Goal: Use online tool/utility: Utilize a website feature to perform a specific function

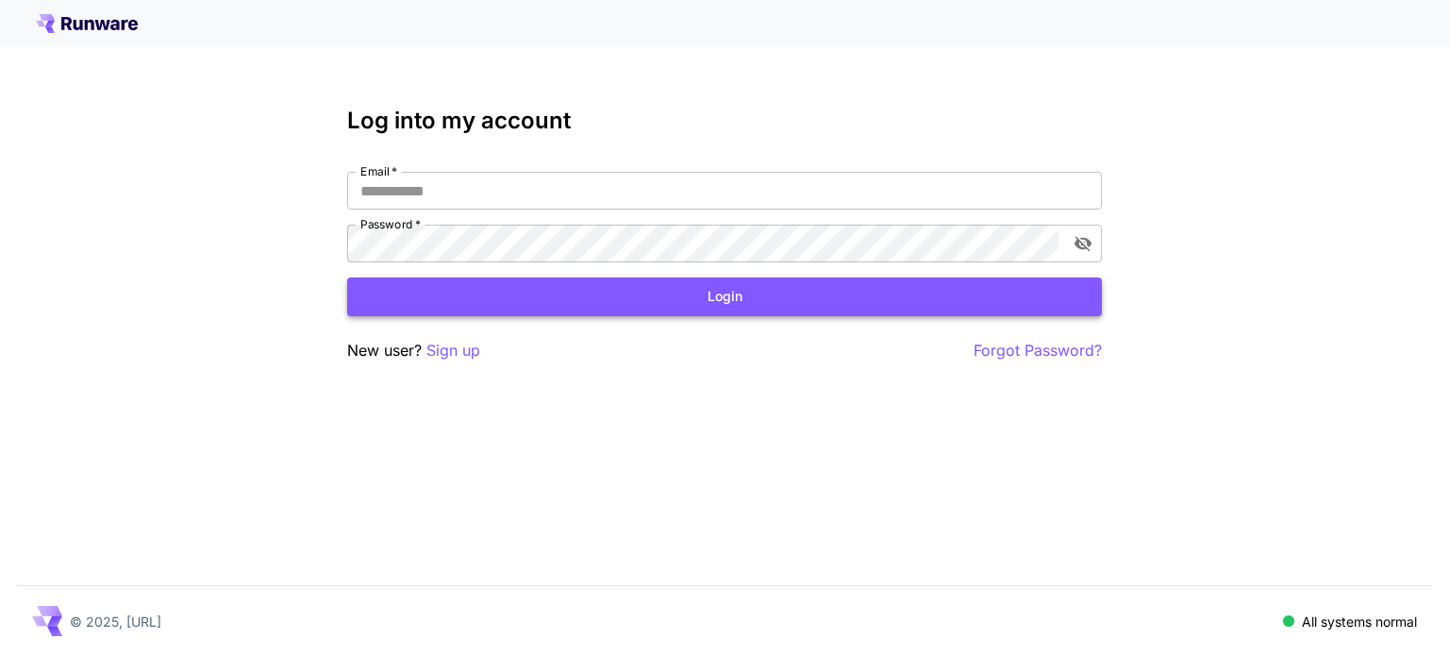
type input "**********"
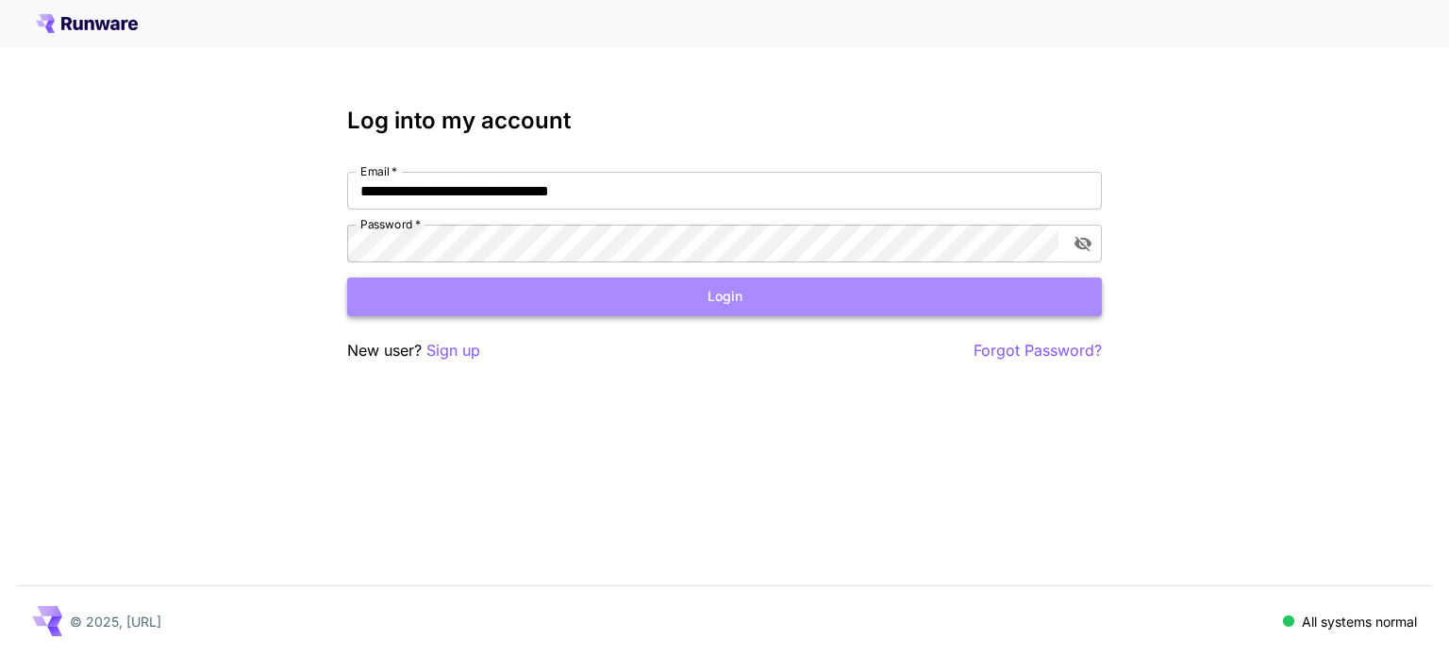
click at [551, 309] on button "Login" at bounding box center [724, 296] width 755 height 39
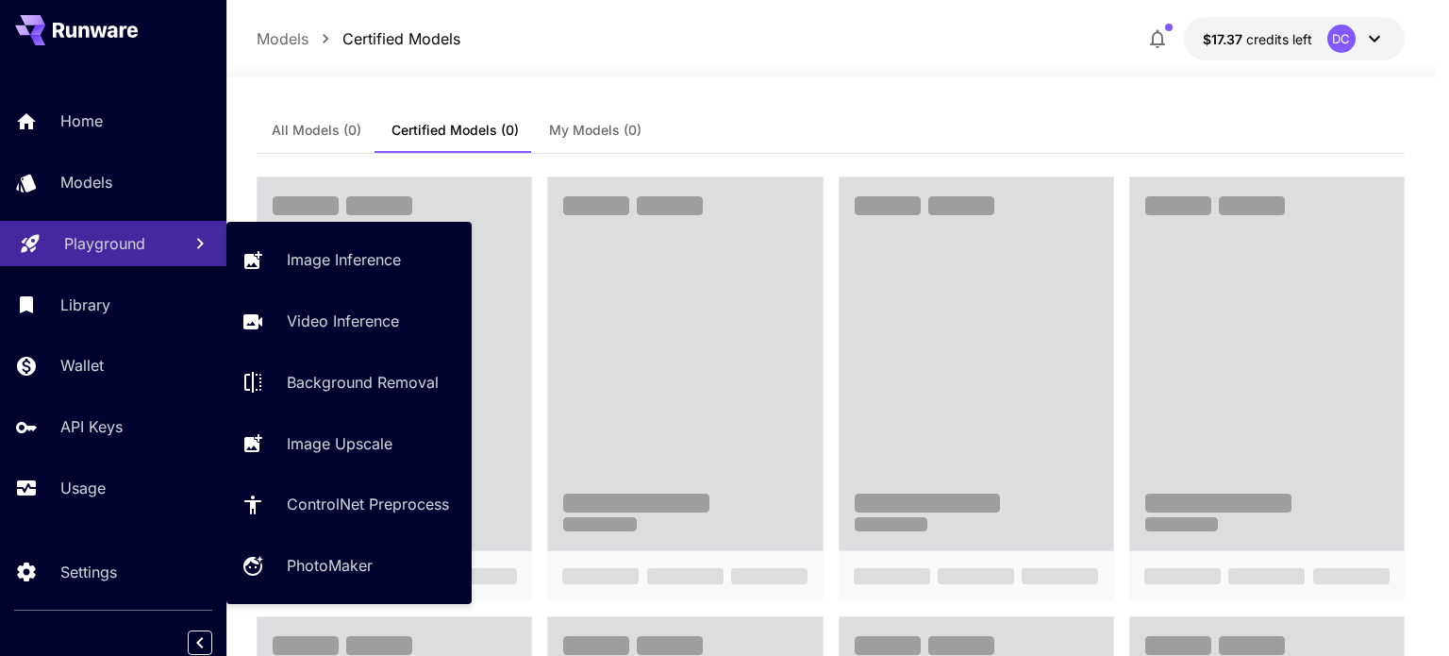
click at [95, 247] on p "Playground" at bounding box center [104, 243] width 81 height 23
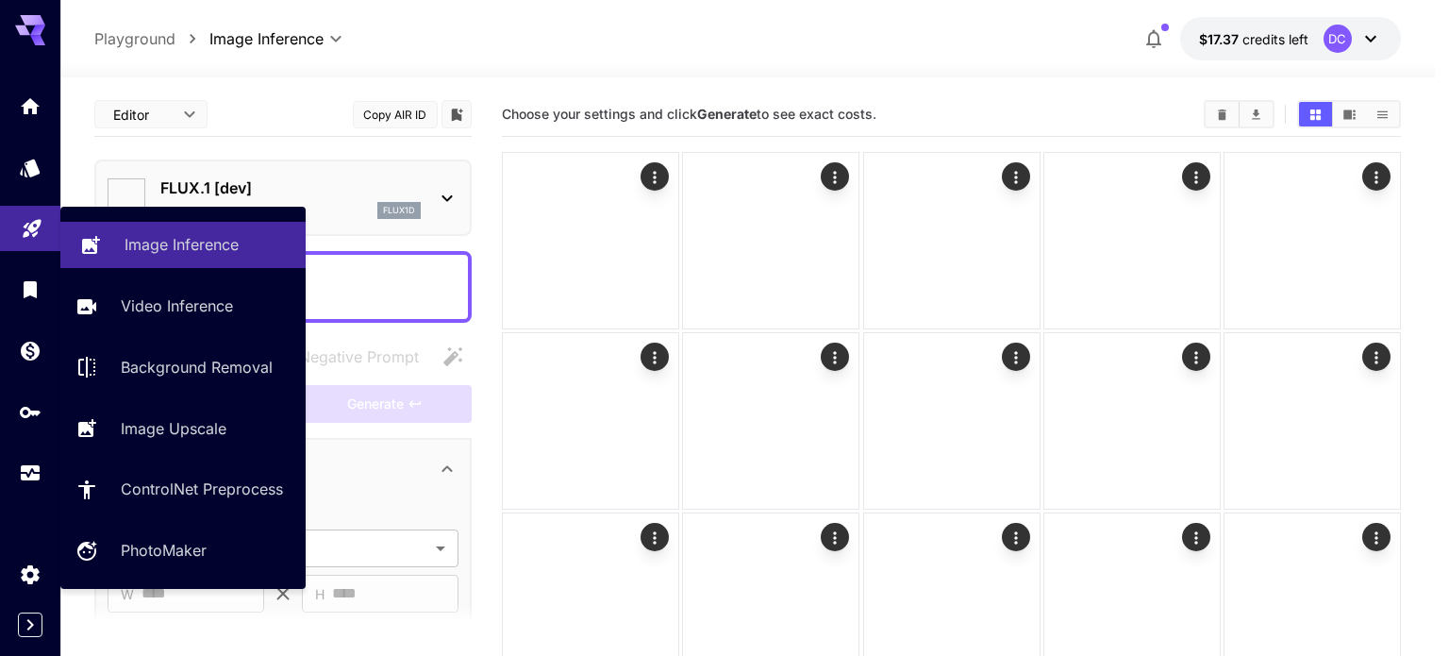
type input "**********"
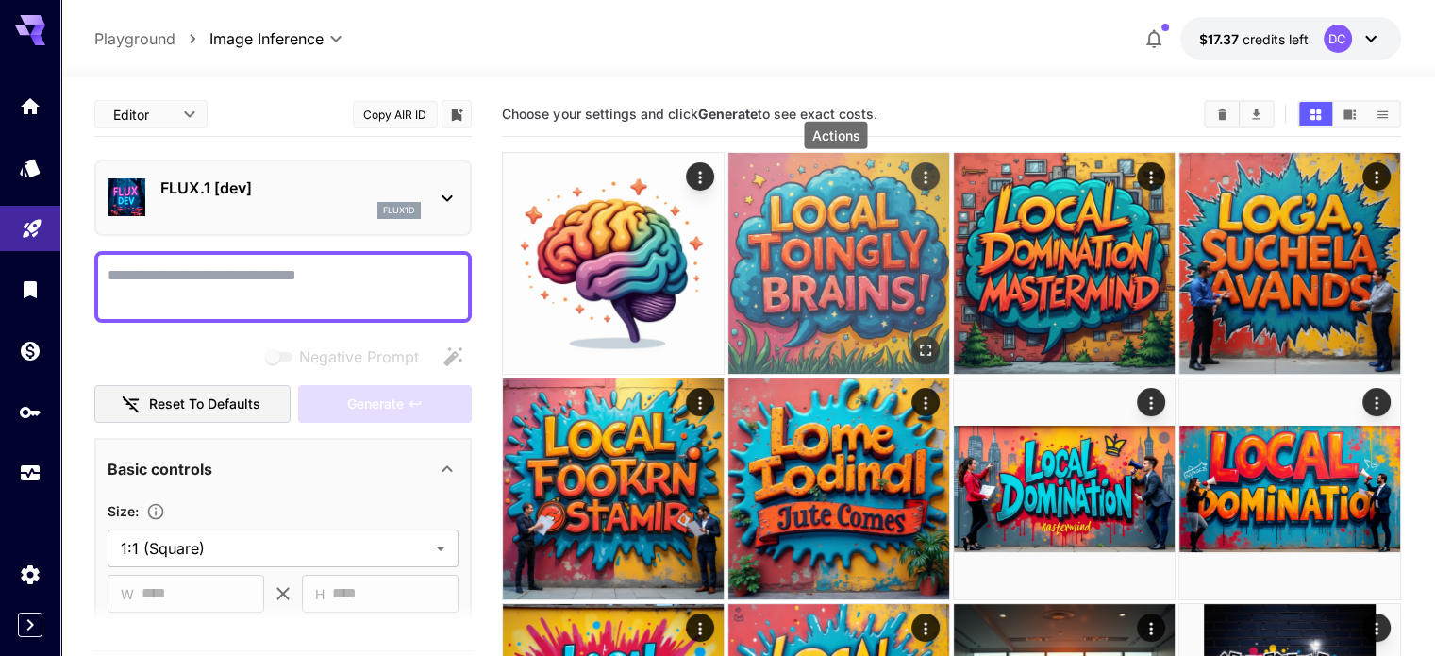
click at [916, 180] on icon "Actions" at bounding box center [925, 177] width 19 height 19
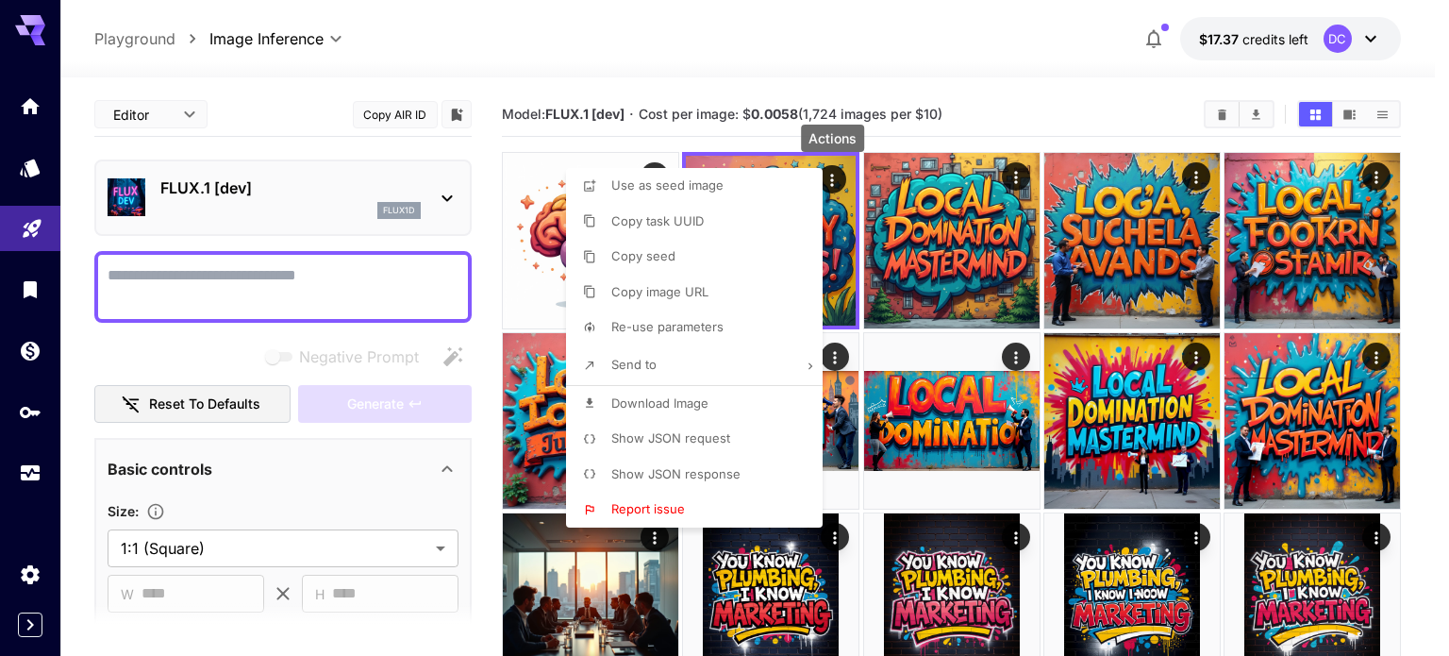
click at [1053, 109] on div at bounding box center [724, 328] width 1449 height 656
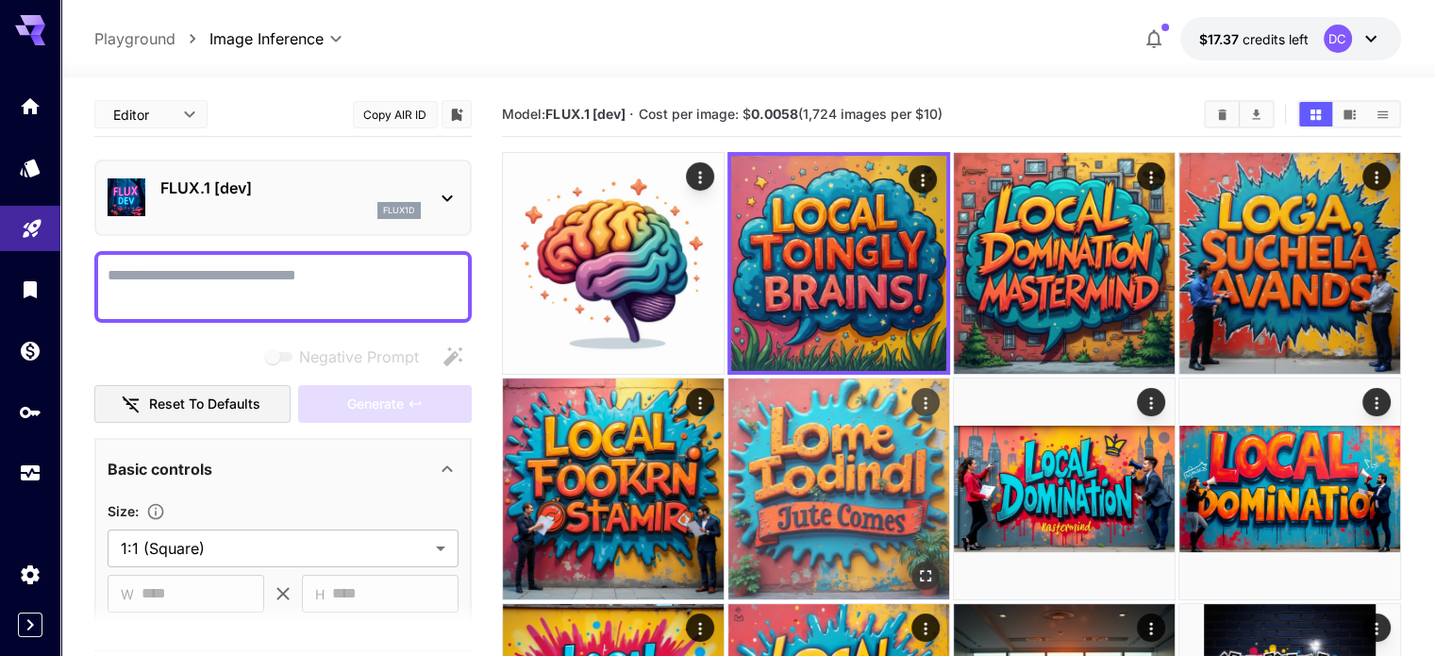
click at [728, 391] on img at bounding box center [838, 488] width 221 height 221
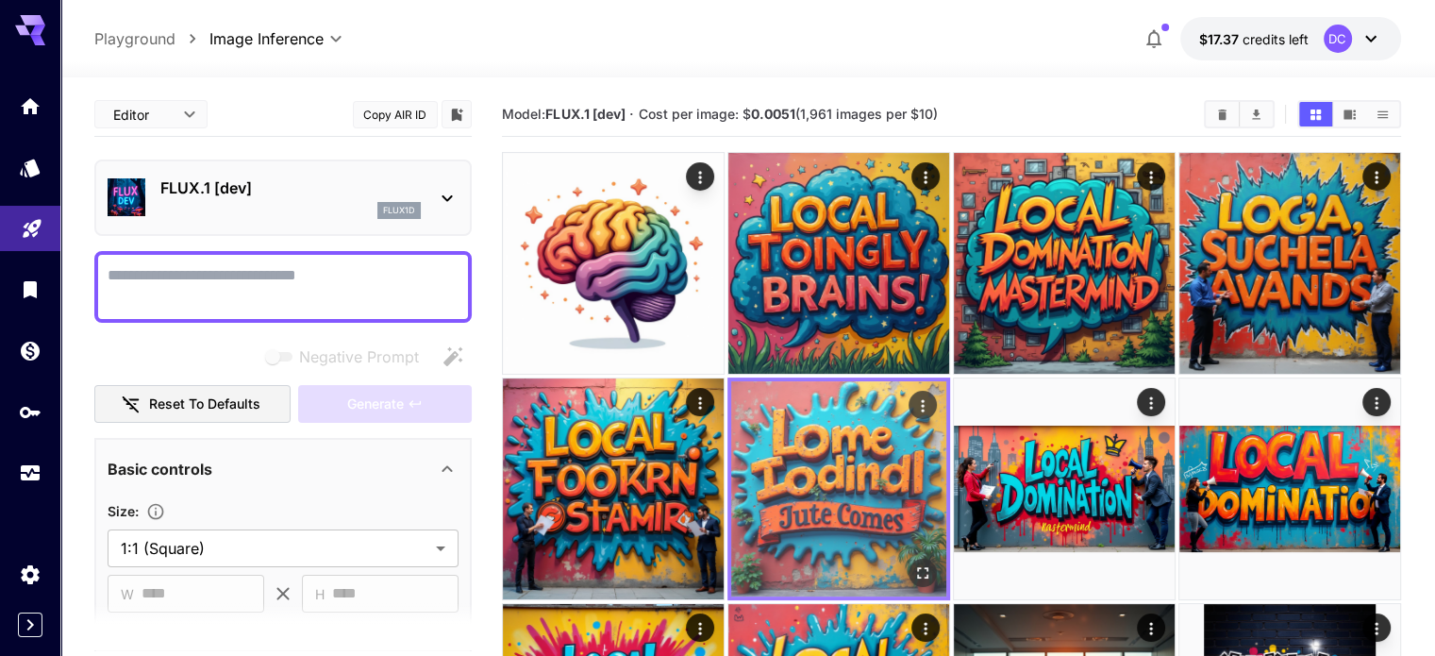
click at [913, 396] on icon "Actions" at bounding box center [922, 405] width 19 height 19
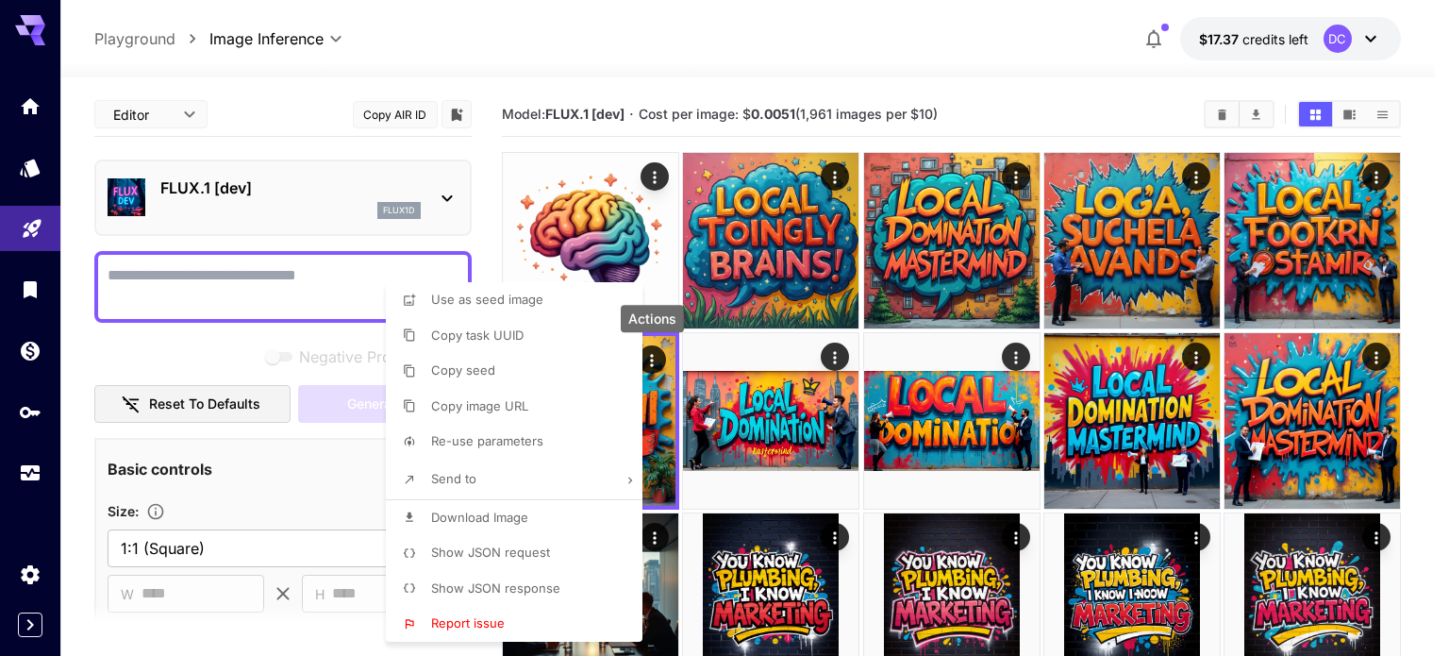
click at [508, 474] on li "Send to" at bounding box center [520, 479] width 268 height 40
click at [1172, 407] on div at bounding box center [724, 328] width 1449 height 656
click at [672, 464] on div at bounding box center [724, 328] width 1449 height 656
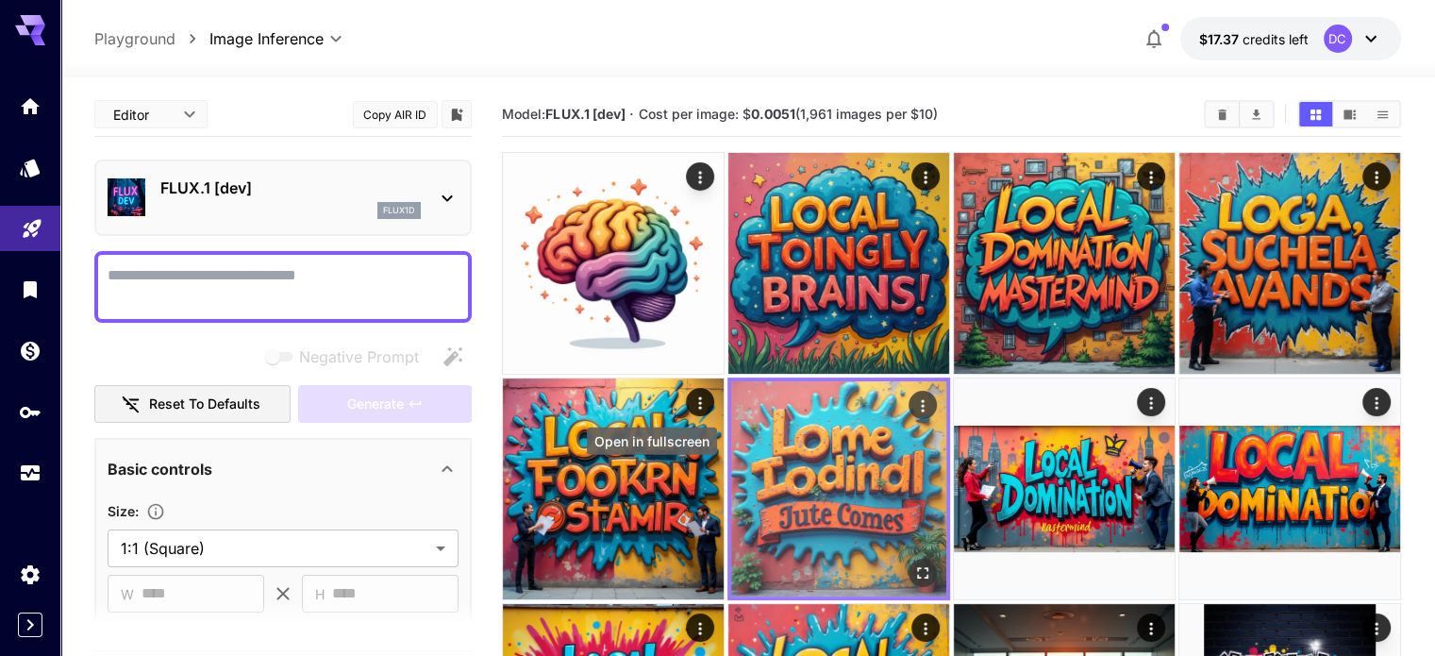
click at [913, 562] on icon "Open in fullscreen" at bounding box center [922, 571] width 19 height 19
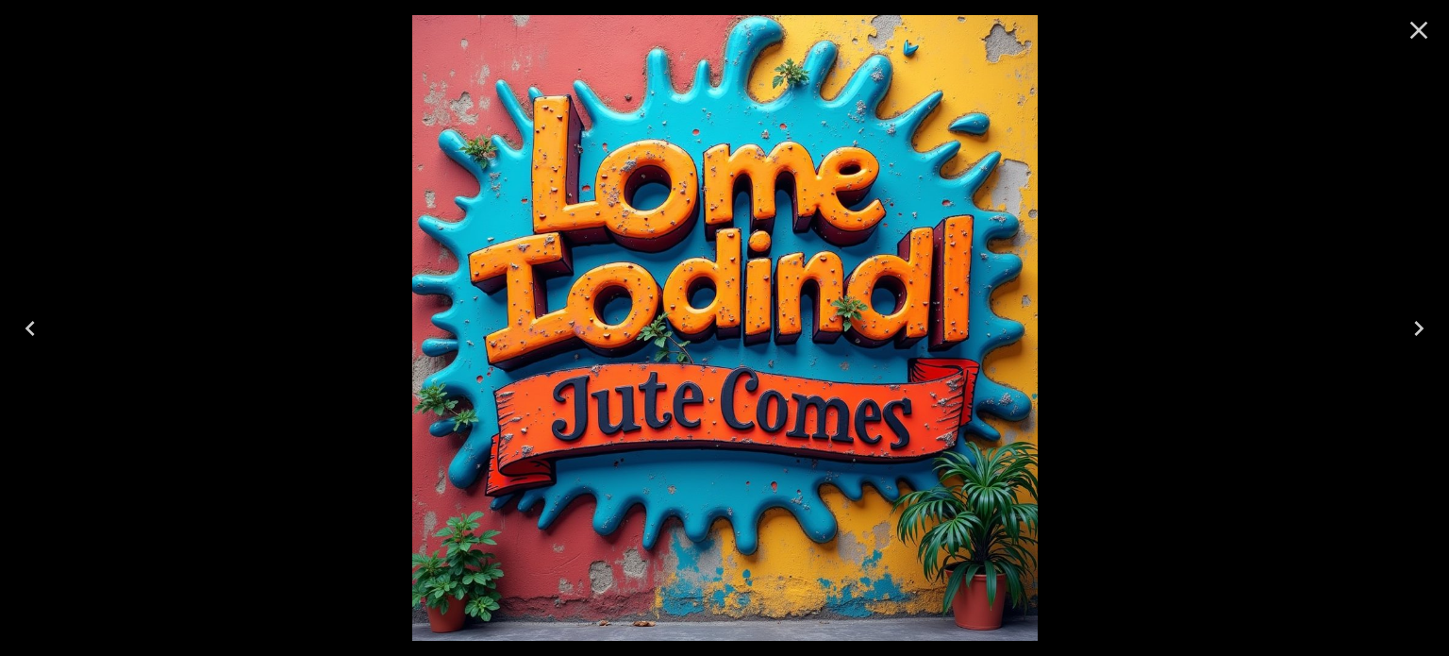
click at [1411, 35] on icon "Close" at bounding box center [1419, 31] width 18 height 18
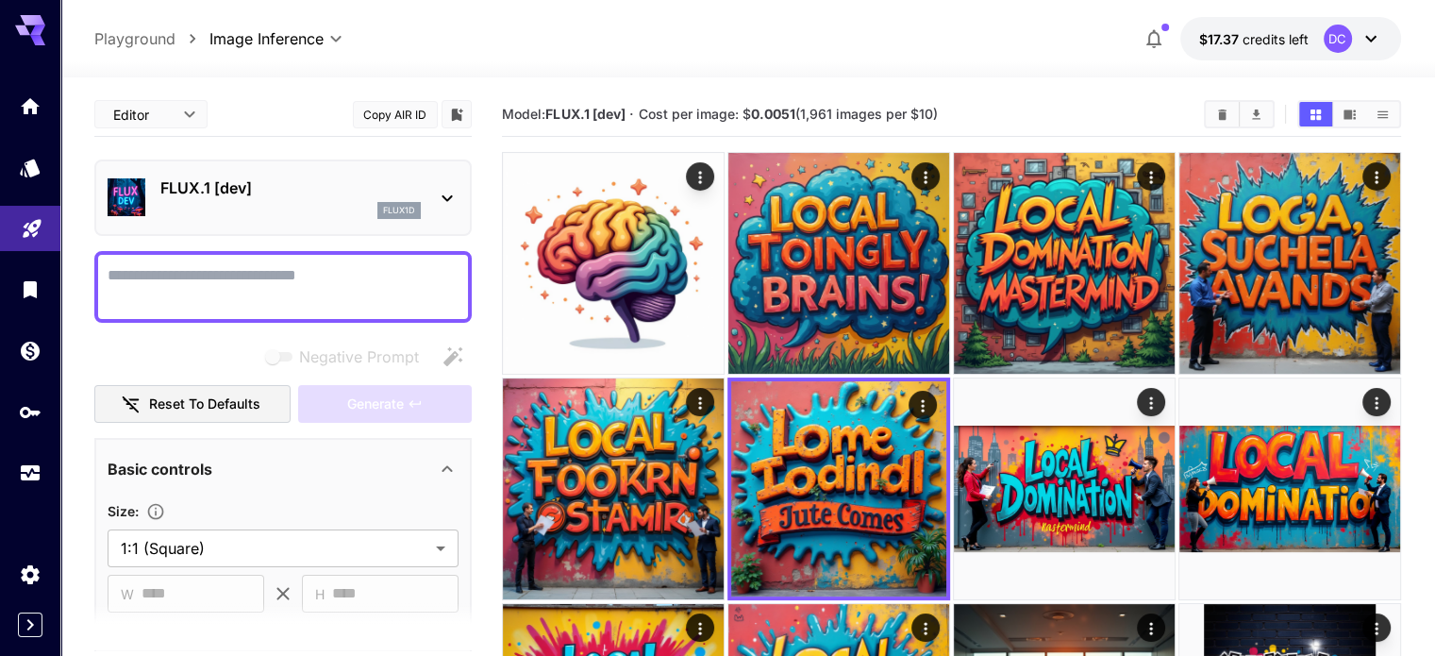
click at [1229, 112] on icon "Clear Images" at bounding box center [1222, 115] width 14 height 14
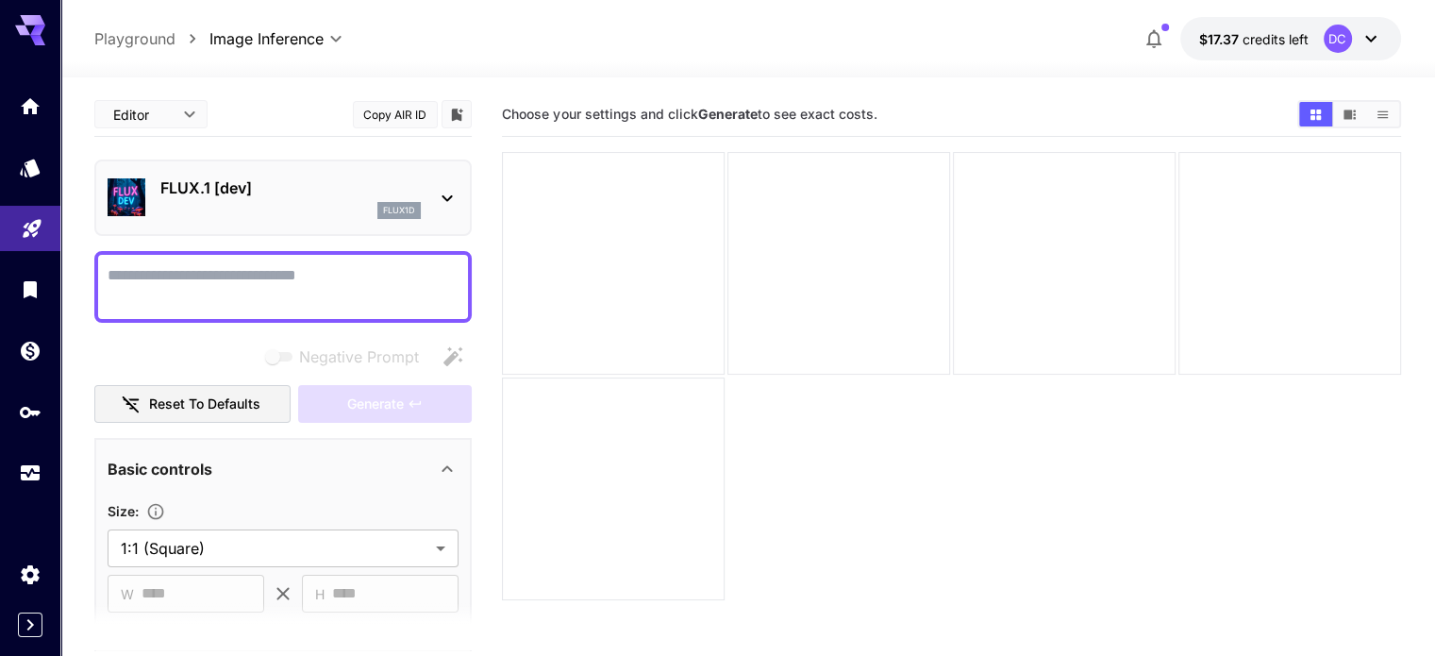
click at [309, 202] on div "flux1d" at bounding box center [290, 210] width 260 height 17
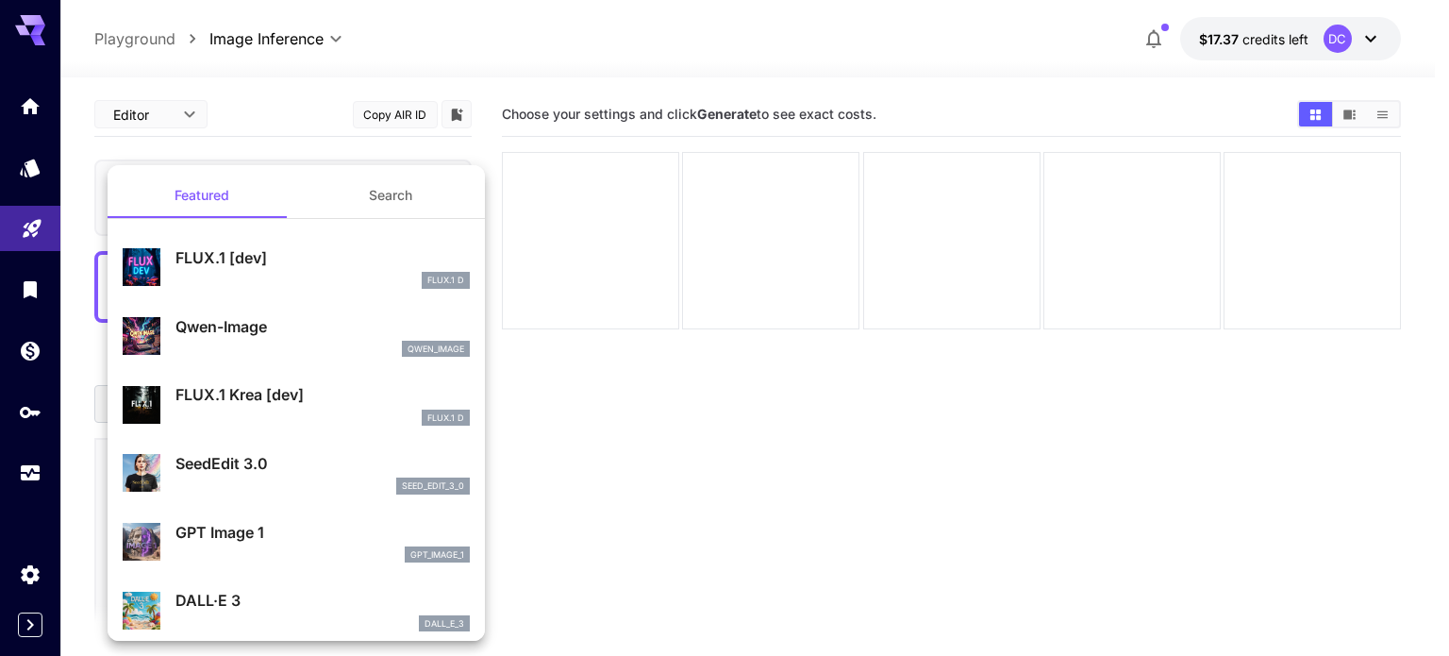
click at [26, 120] on div at bounding box center [724, 328] width 1449 height 656
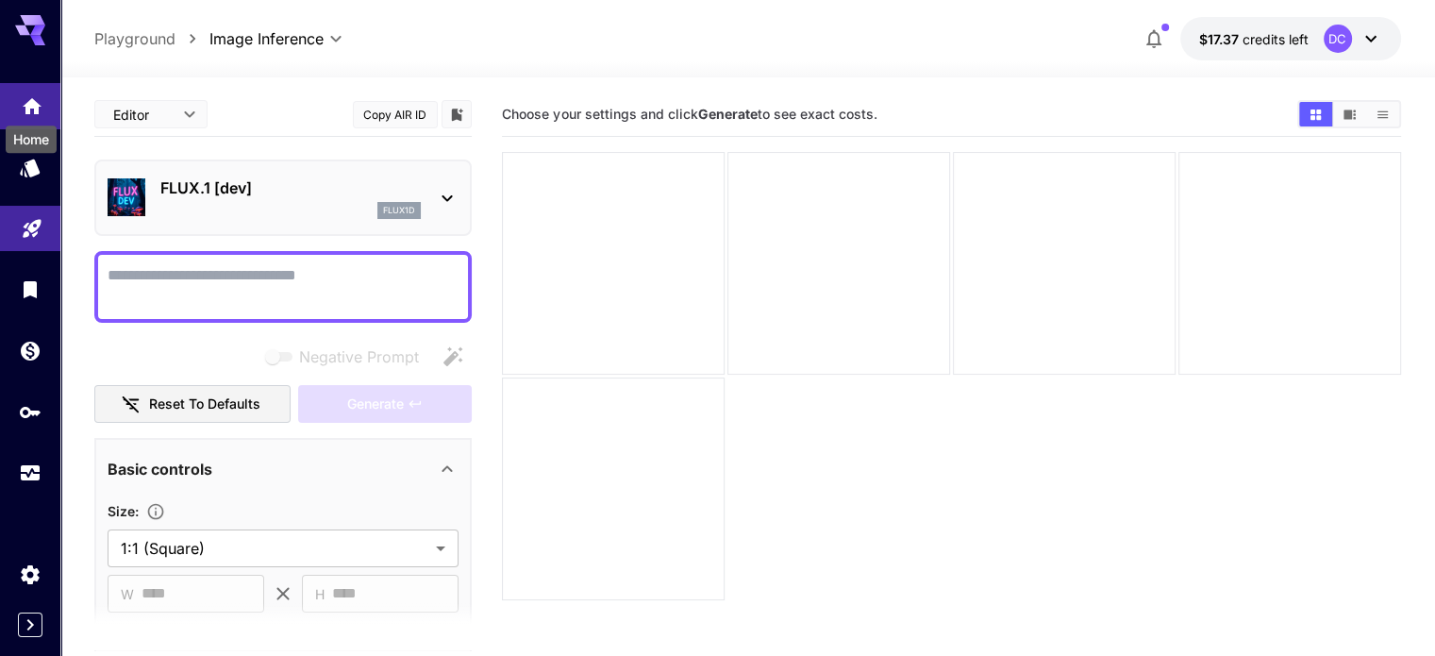
click at [26, 103] on icon "Home" at bounding box center [32, 101] width 19 height 16
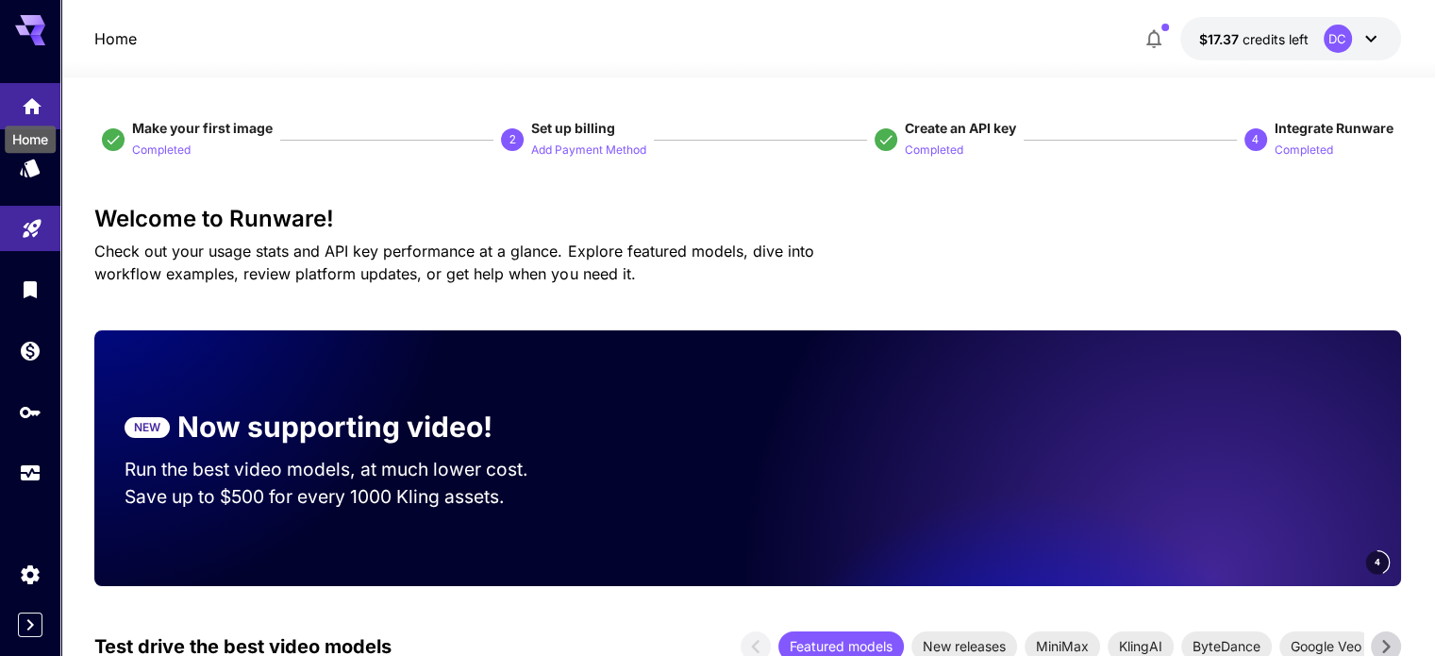
click at [28, 109] on icon "Home" at bounding box center [32, 101] width 23 height 23
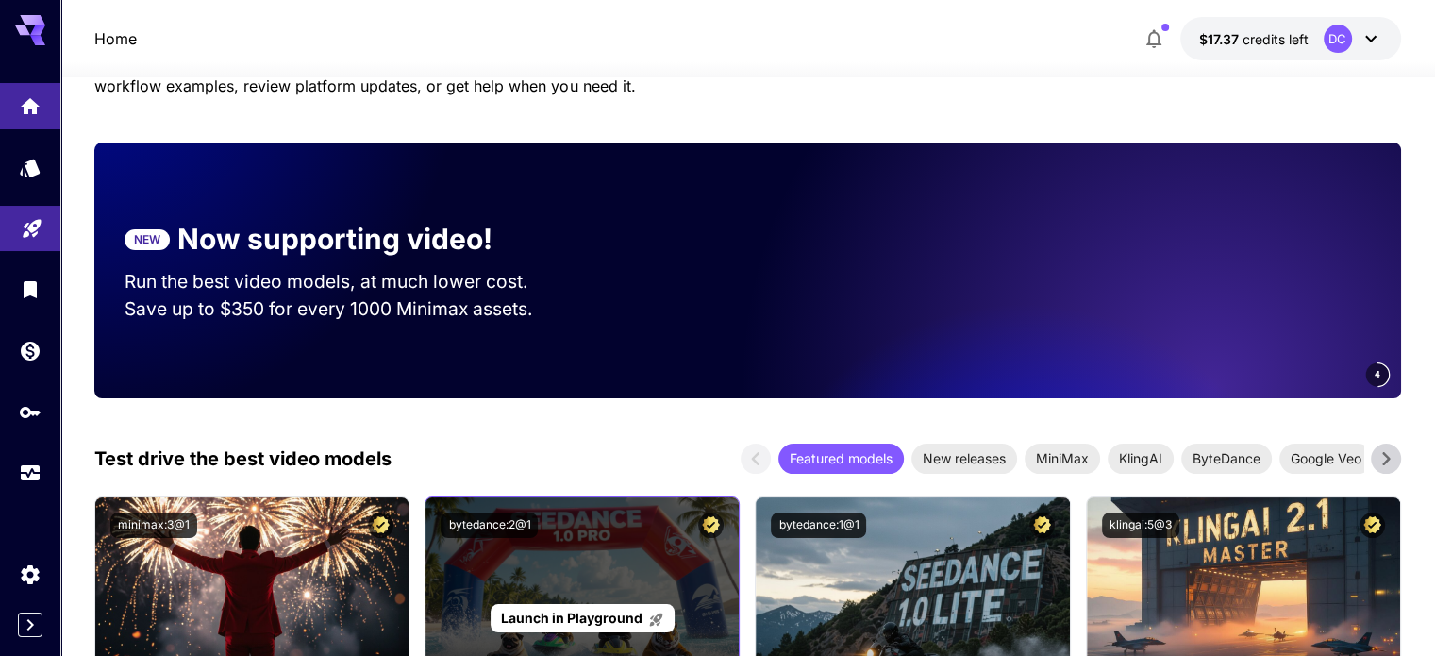
scroll to position [472, 0]
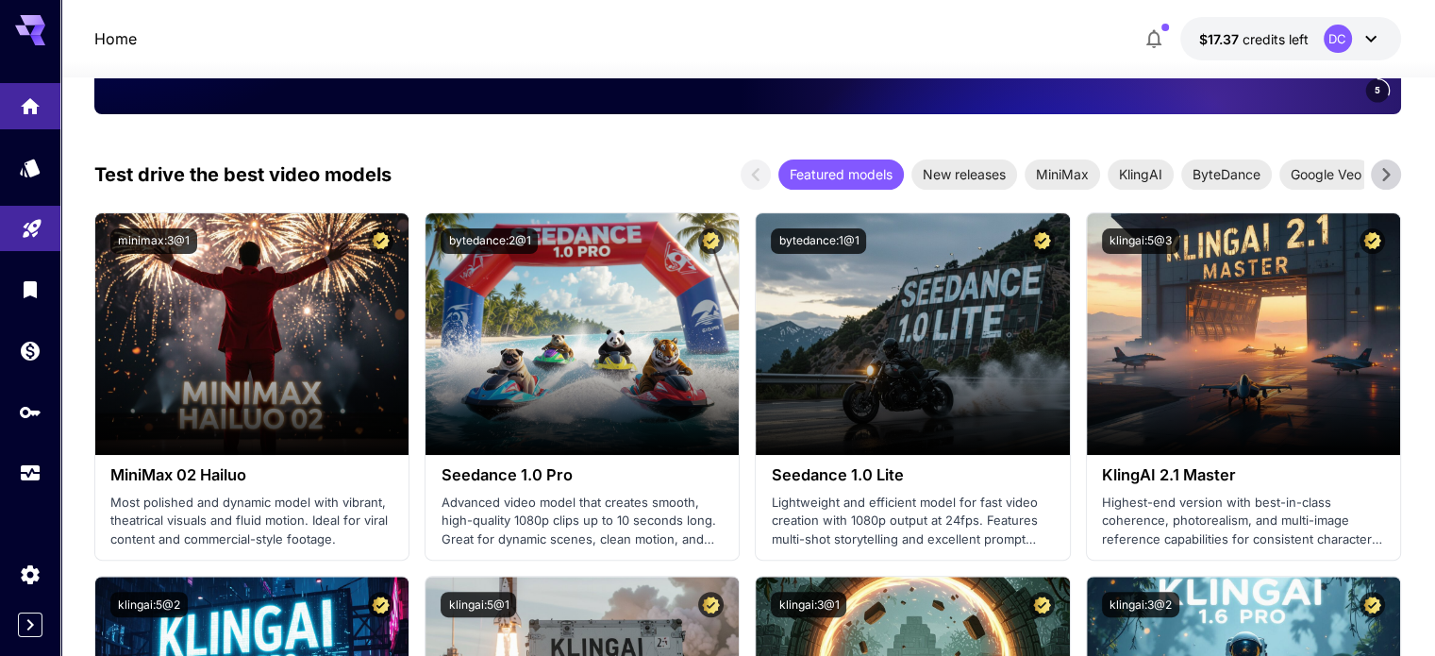
click at [1372, 175] on icon at bounding box center [1386, 174] width 28 height 28
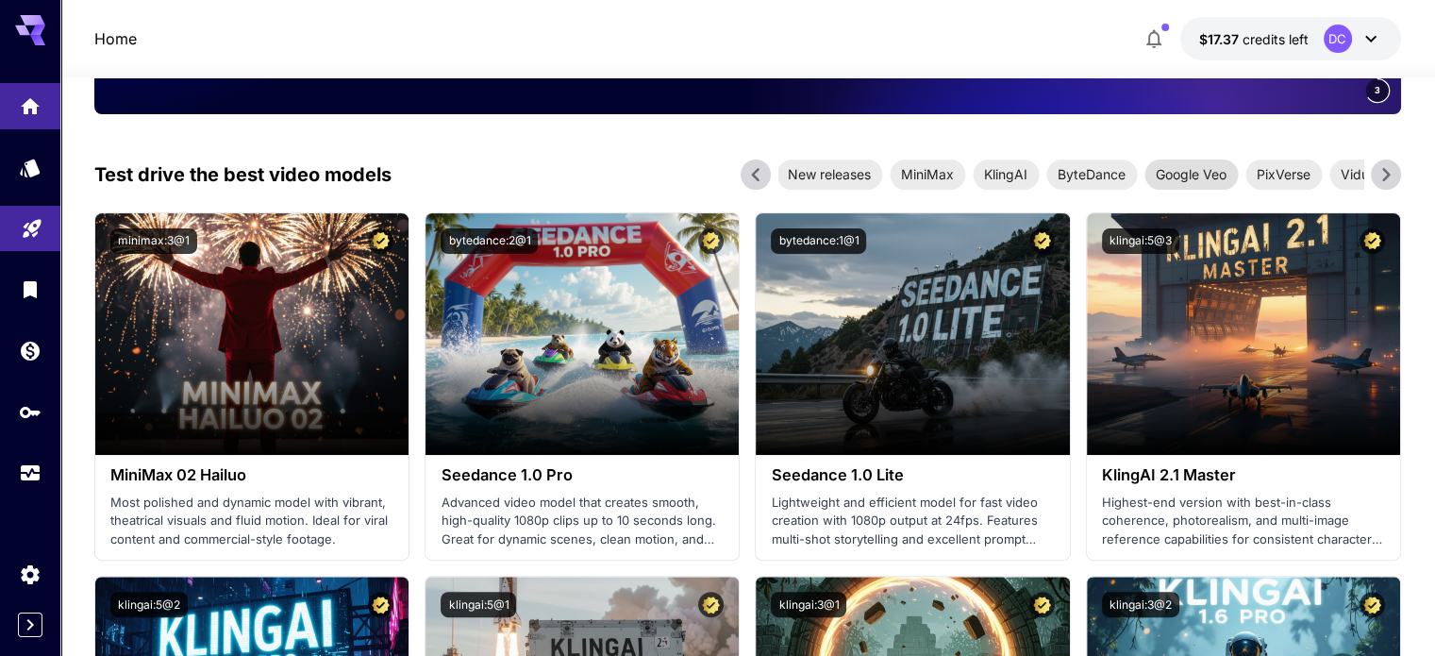
click at [1212, 181] on span "Google Veo" at bounding box center [1190, 174] width 93 height 20
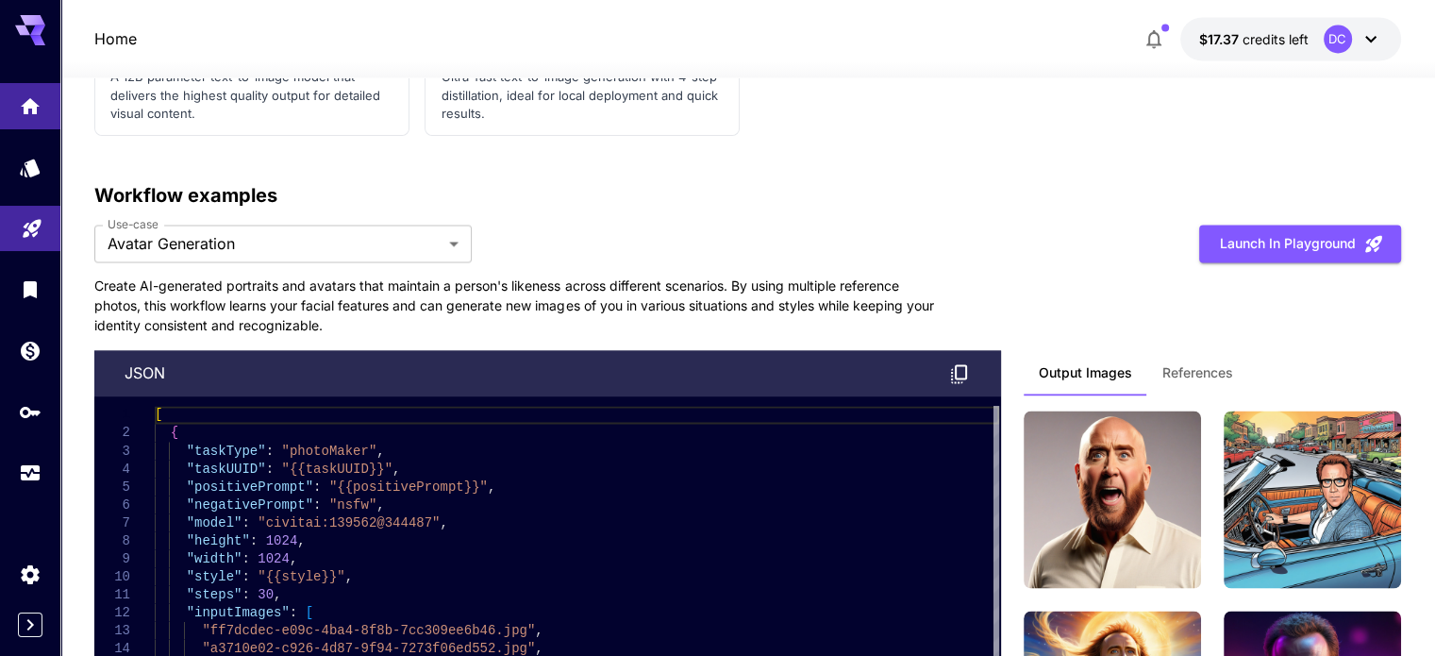
scroll to position [3144, 0]
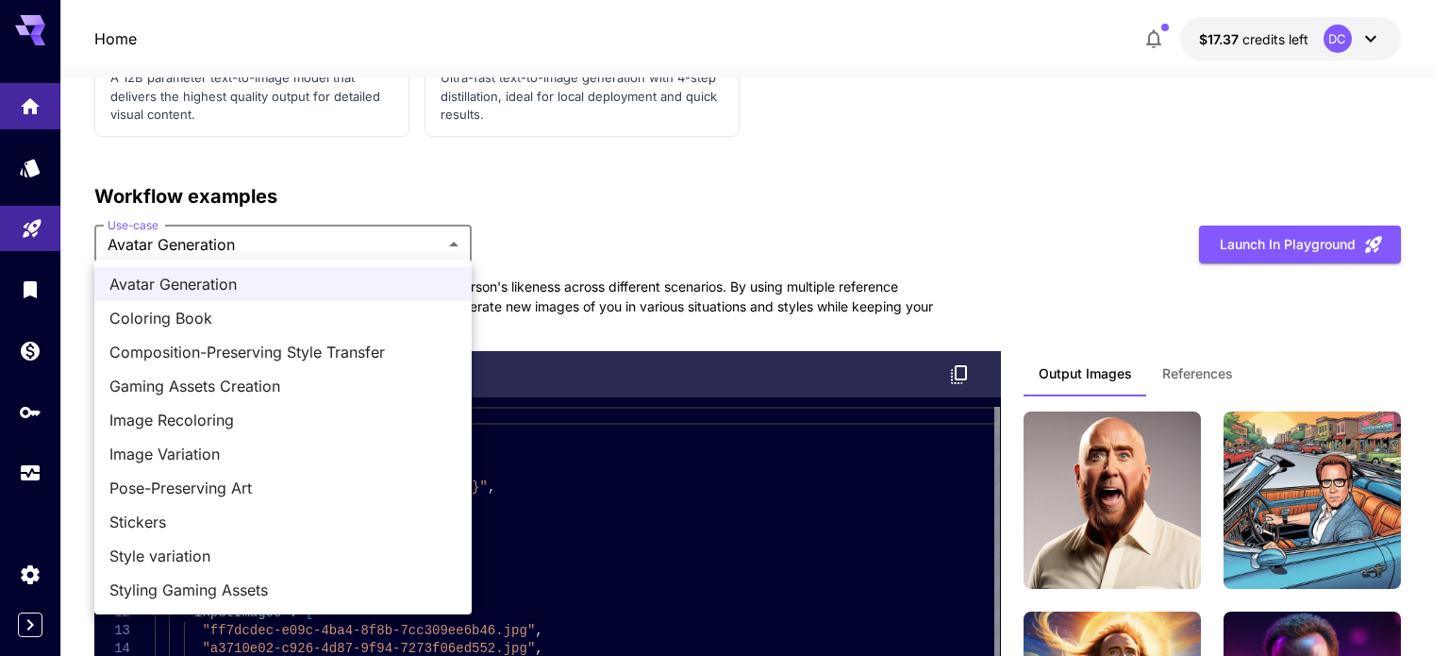
click at [200, 315] on span "Coloring Book" at bounding box center [282, 318] width 347 height 23
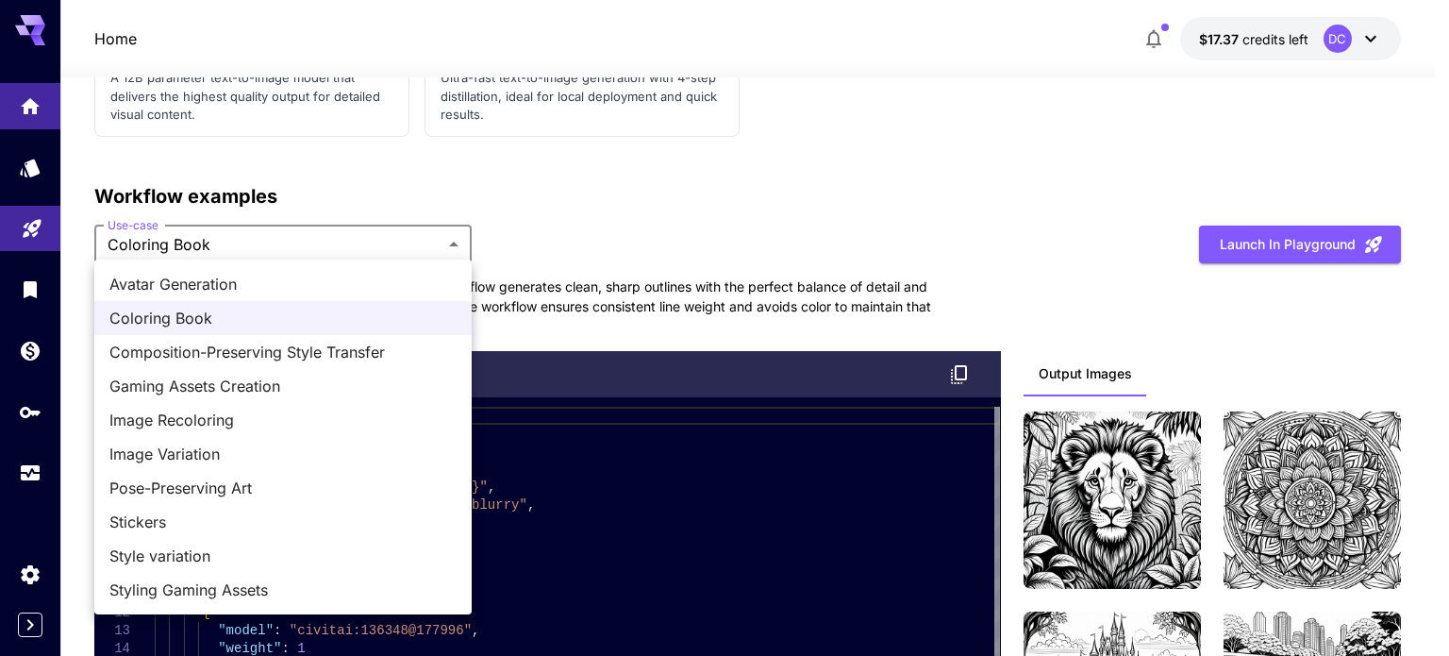
click at [275, 382] on span "Gaming Assets Creation" at bounding box center [282, 385] width 347 height 23
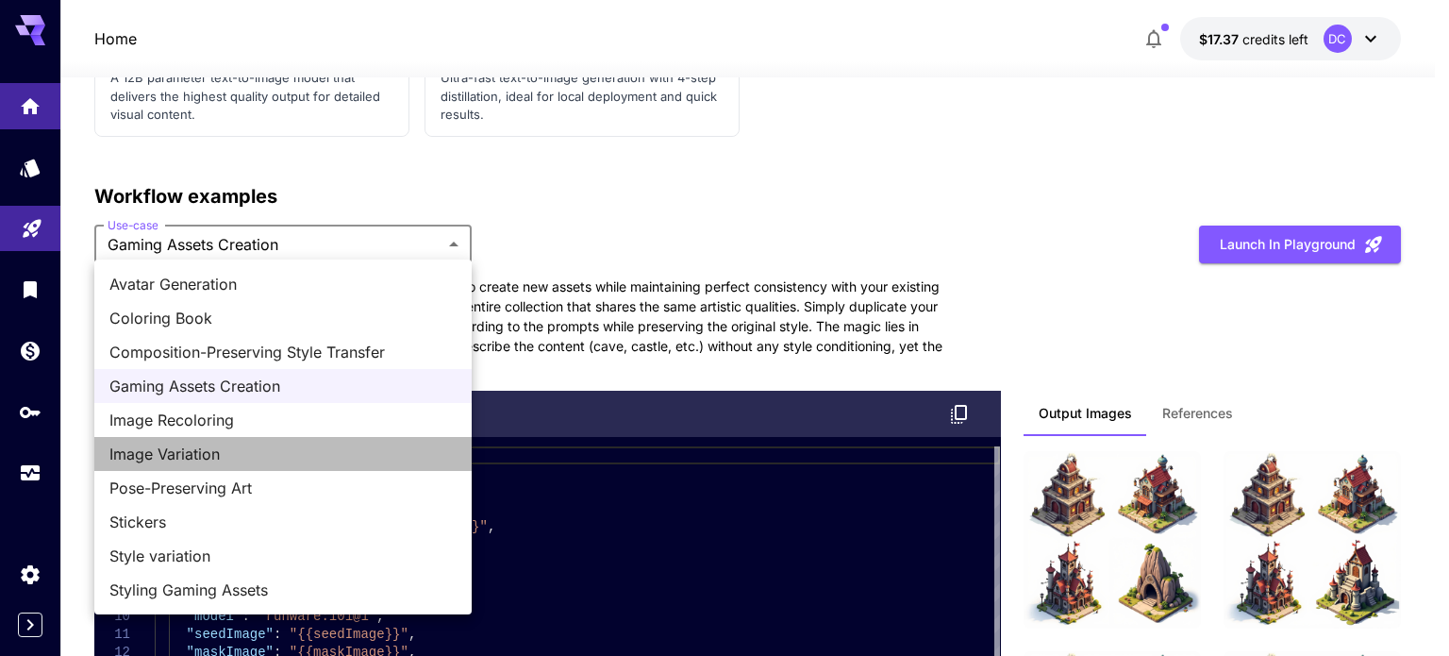
click at [221, 445] on span "Image Variation" at bounding box center [282, 453] width 347 height 23
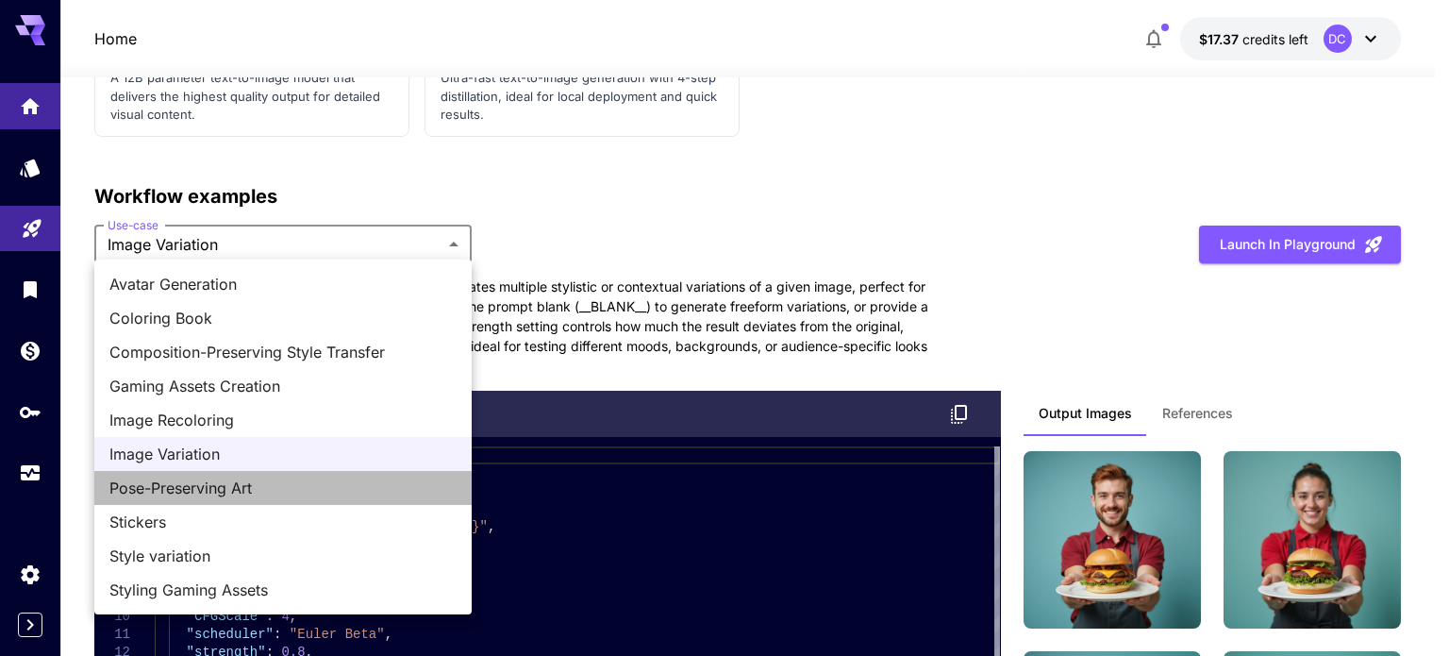
click at [212, 491] on span "Pose-Preserving Art" at bounding box center [282, 487] width 347 height 23
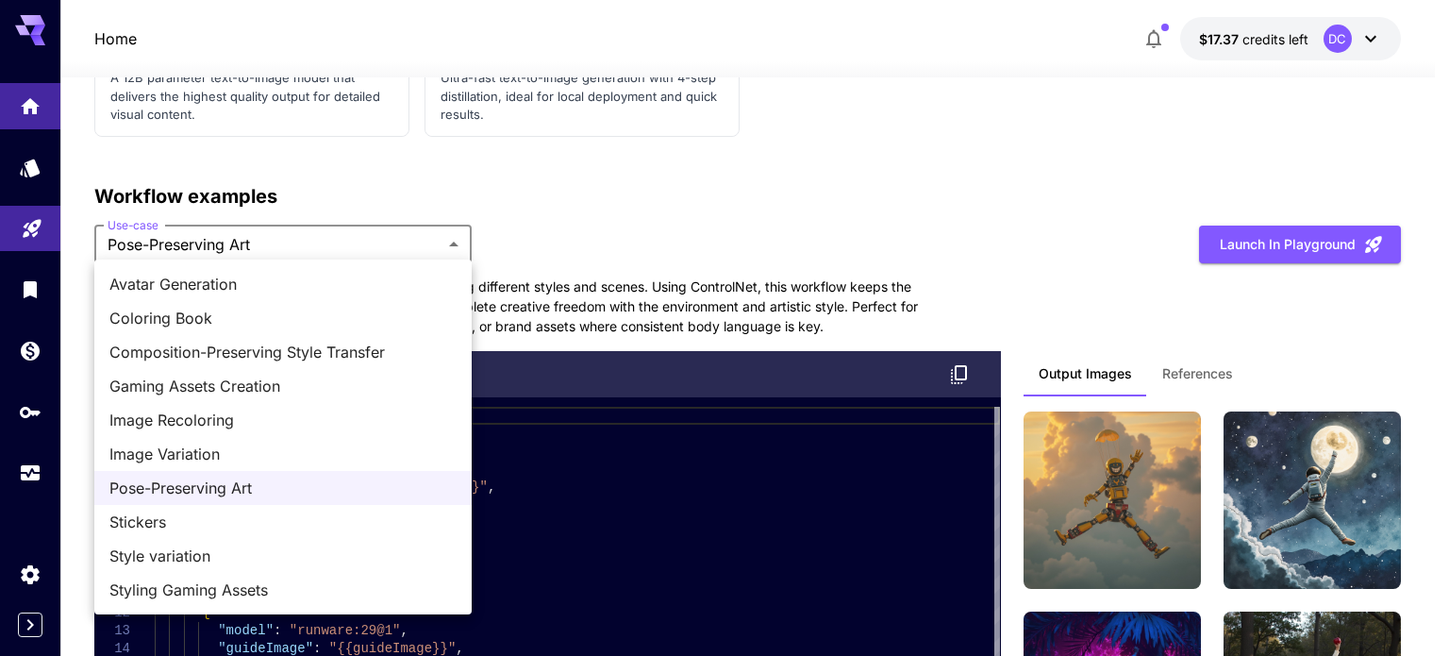
click at [203, 526] on span "Stickers" at bounding box center [282, 521] width 347 height 23
type input "********"
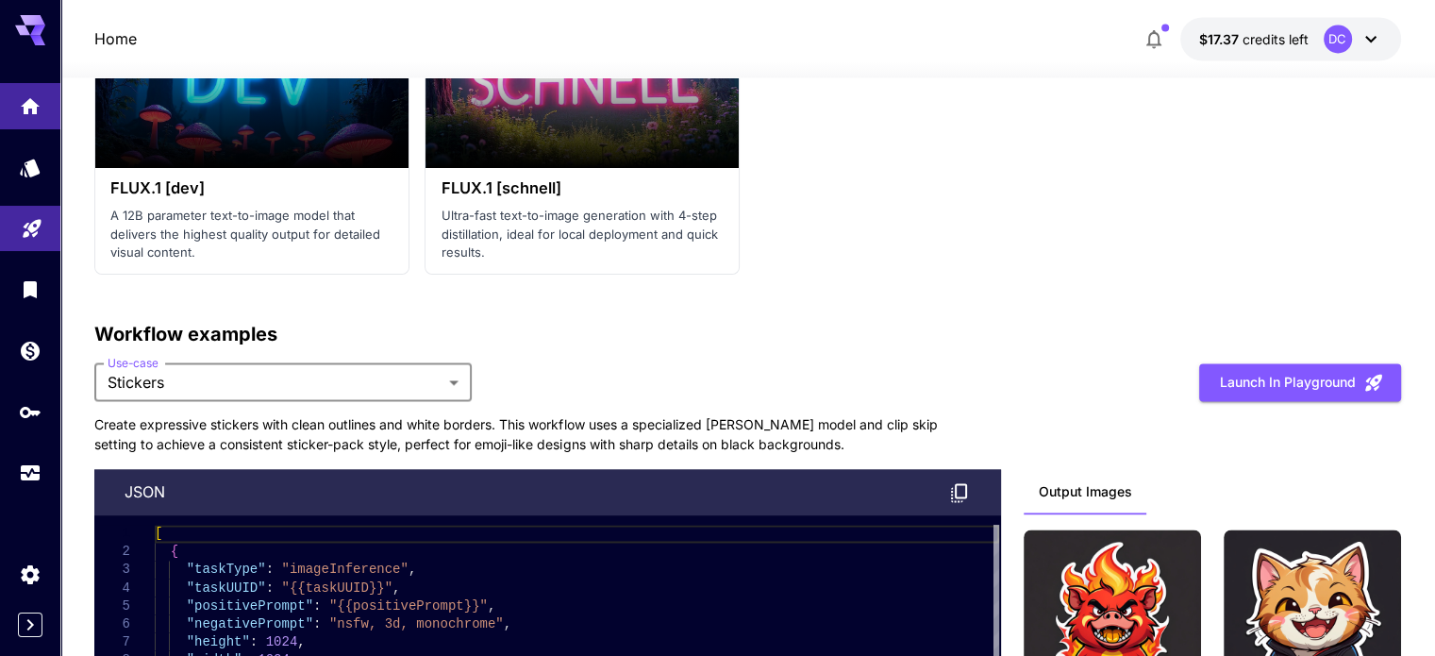
scroll to position [3238, 0]
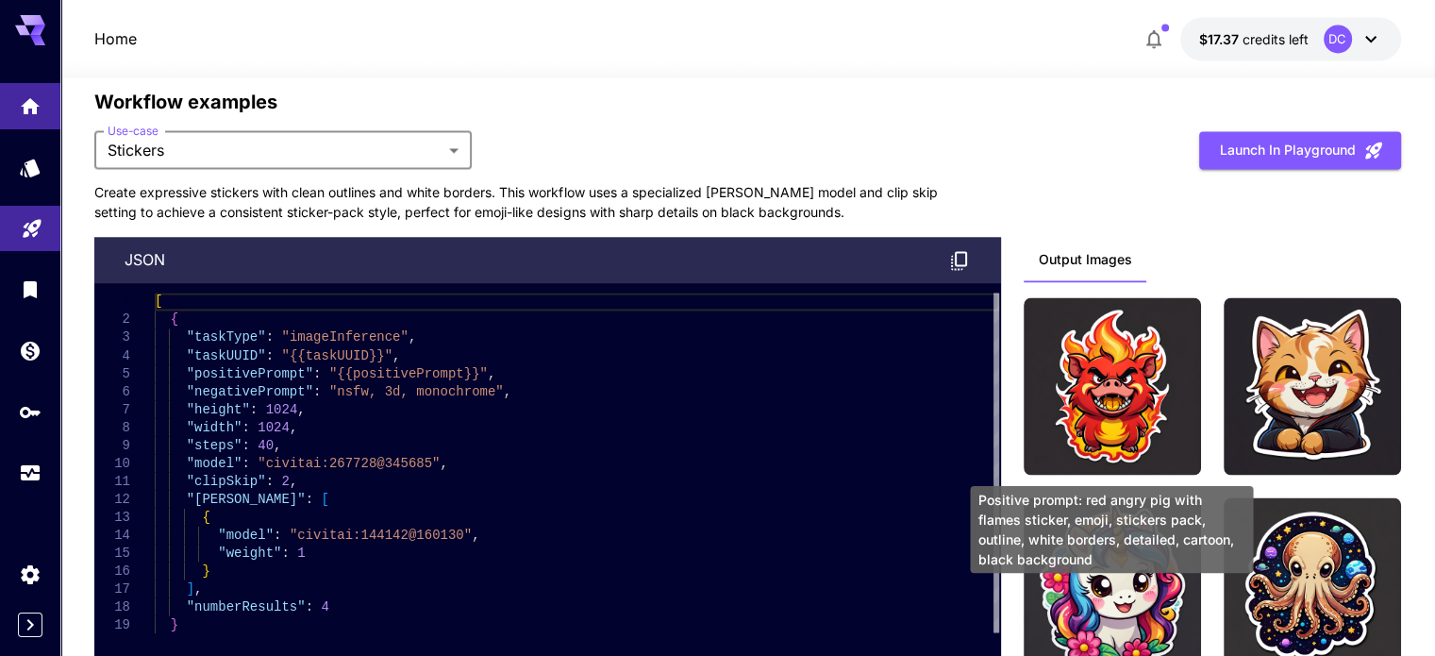
click at [1118, 357] on img at bounding box center [1111, 385] width 177 height 177
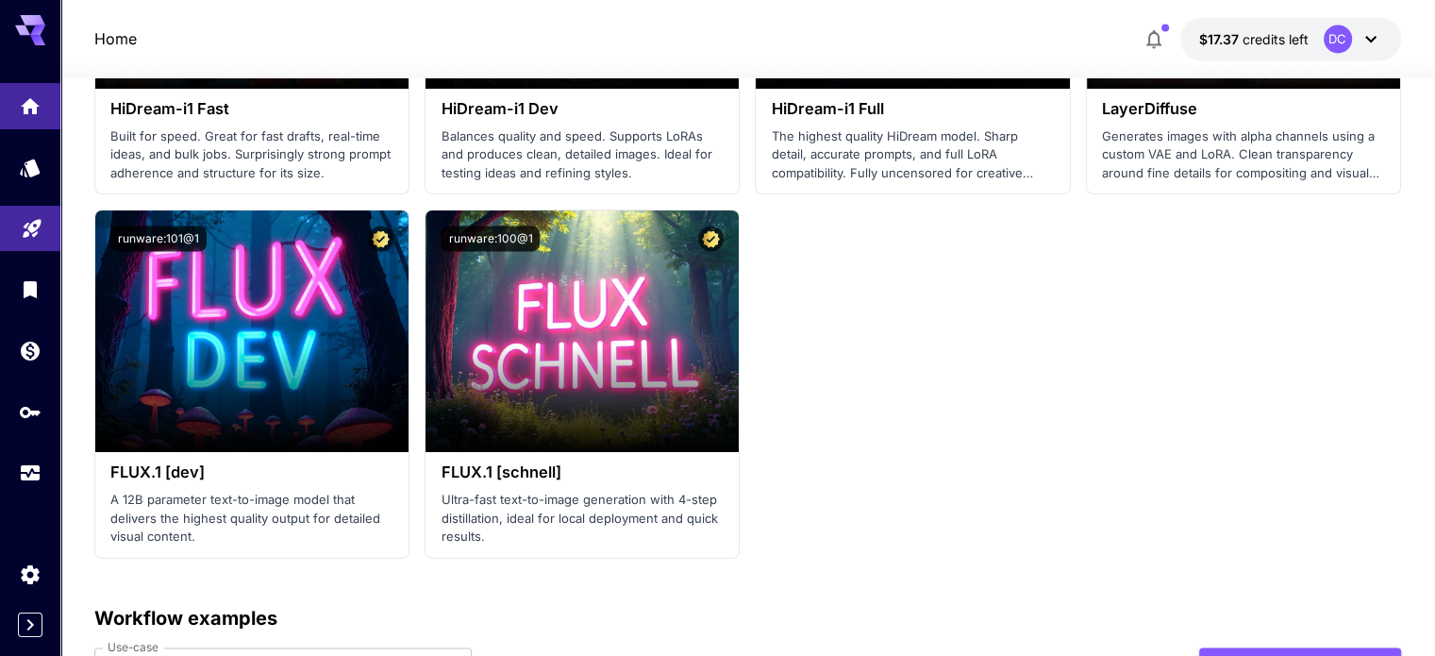
scroll to position [2484, 0]
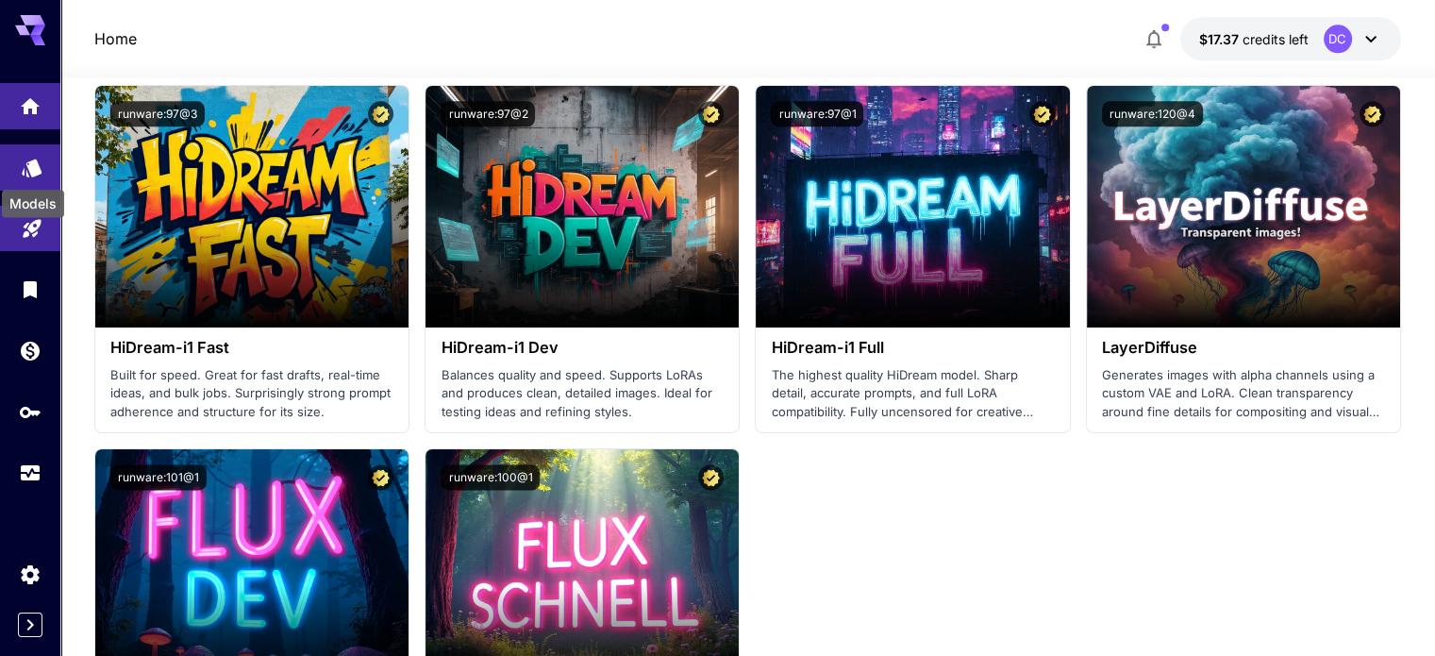
click at [33, 171] on icon "Models" at bounding box center [32, 162] width 20 height 18
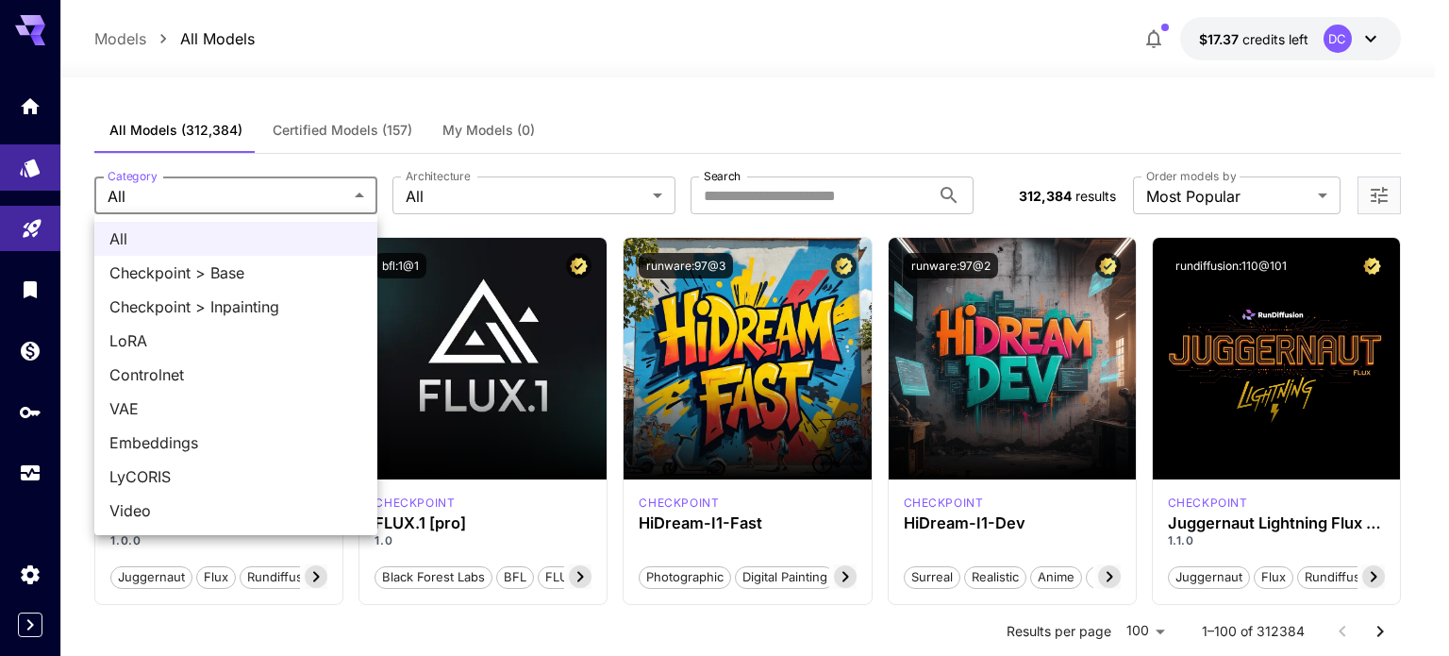
click at [153, 501] on span "Video" at bounding box center [235, 510] width 253 height 23
type input "*****"
